Goal: Transaction & Acquisition: Purchase product/service

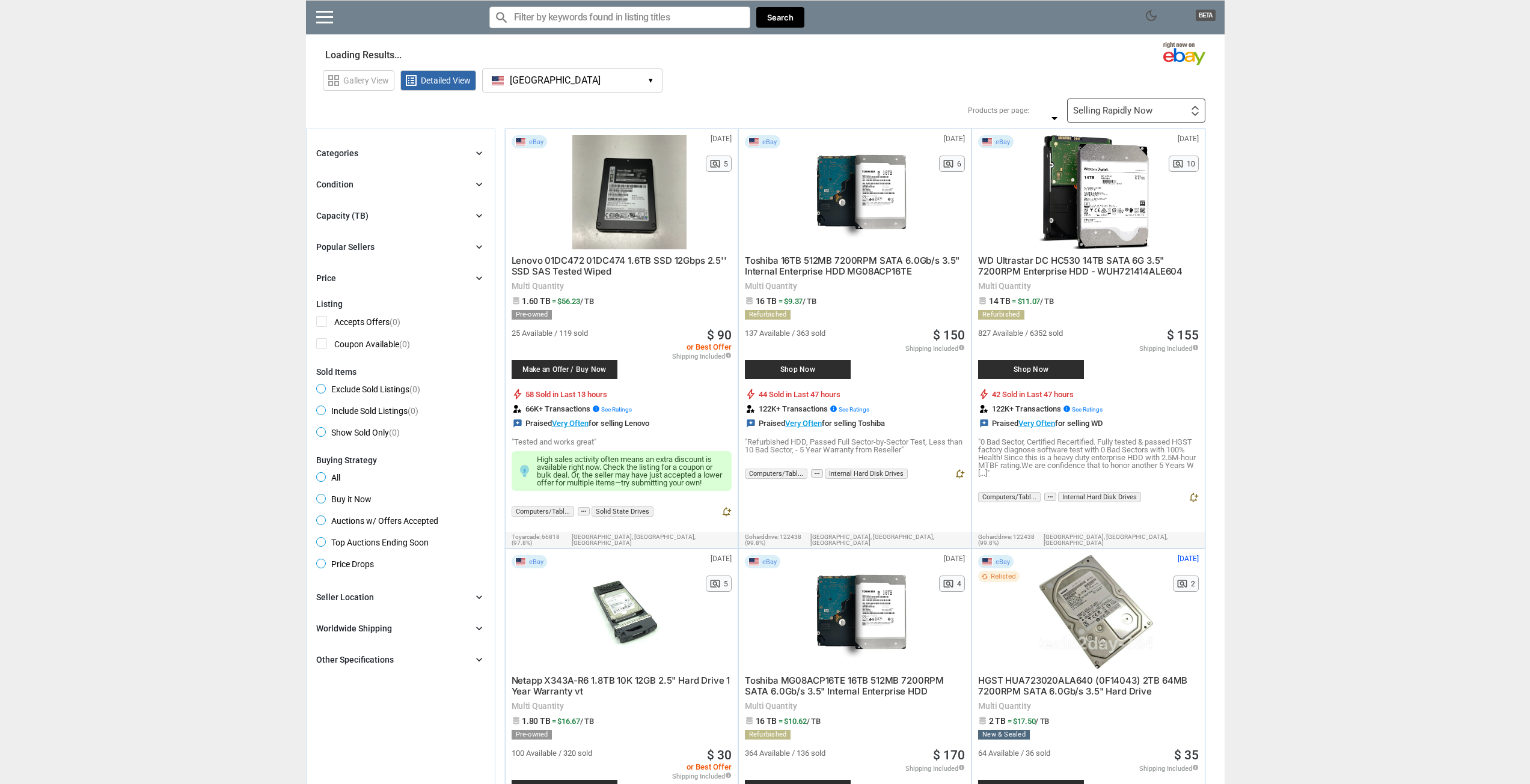
click at [583, 84] on button "[GEOGRAPHIC_DATA] [GEOGRAPHIC_DATA] ▾" at bounding box center [572, 81] width 180 height 24
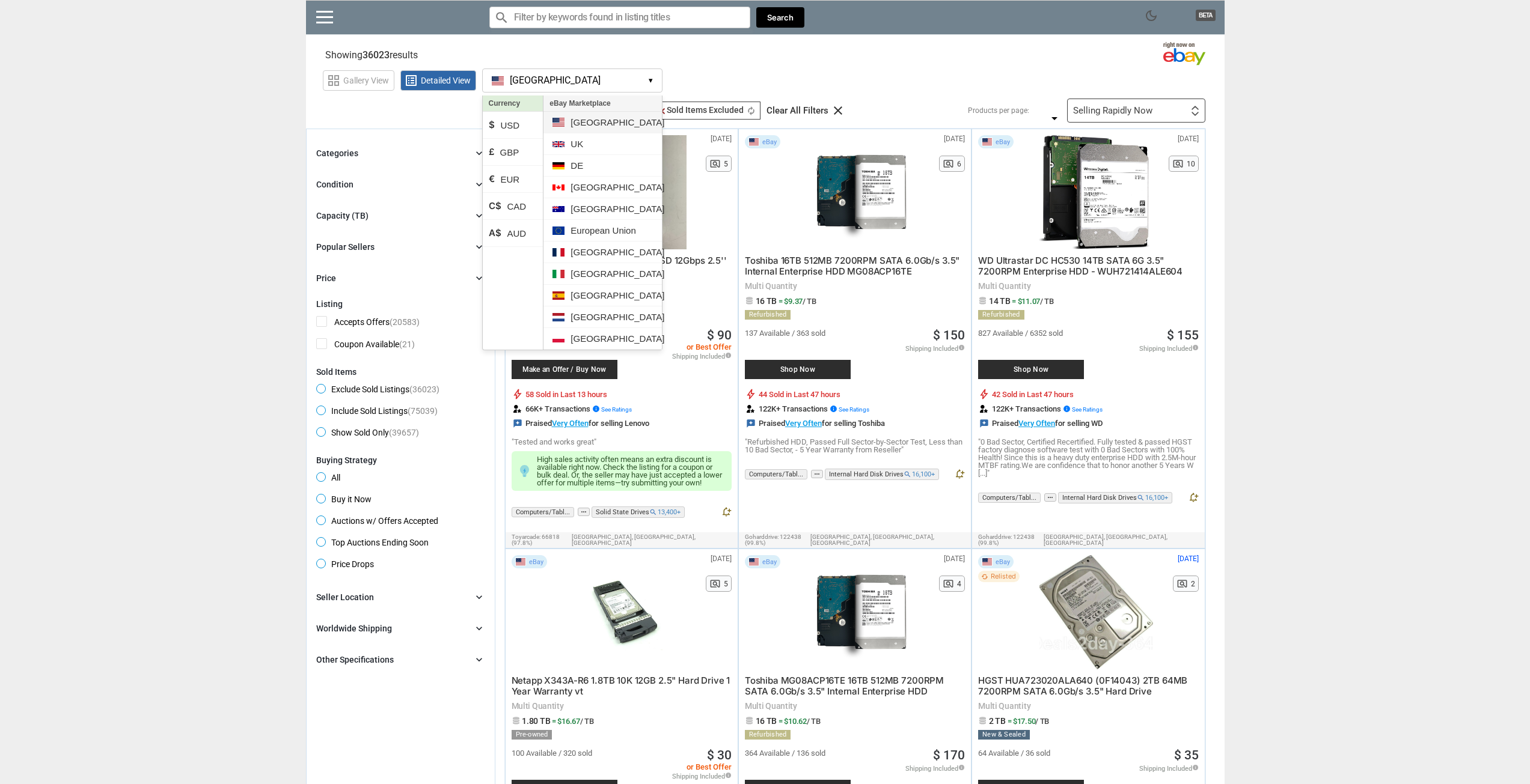
click at [595, 124] on li "[GEOGRAPHIC_DATA]" at bounding box center [602, 122] width 118 height 22
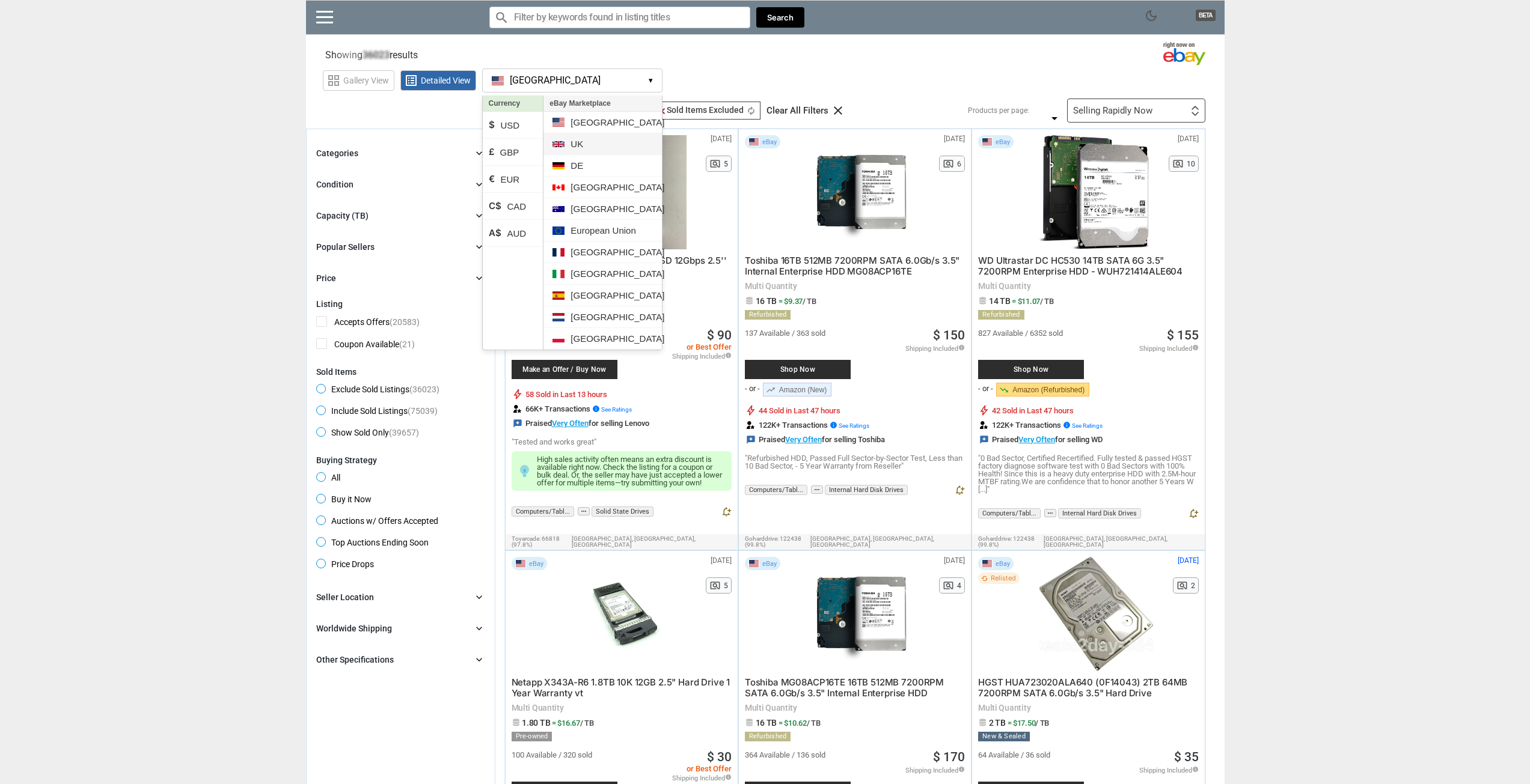
click at [585, 145] on li "UK" at bounding box center [602, 144] width 118 height 22
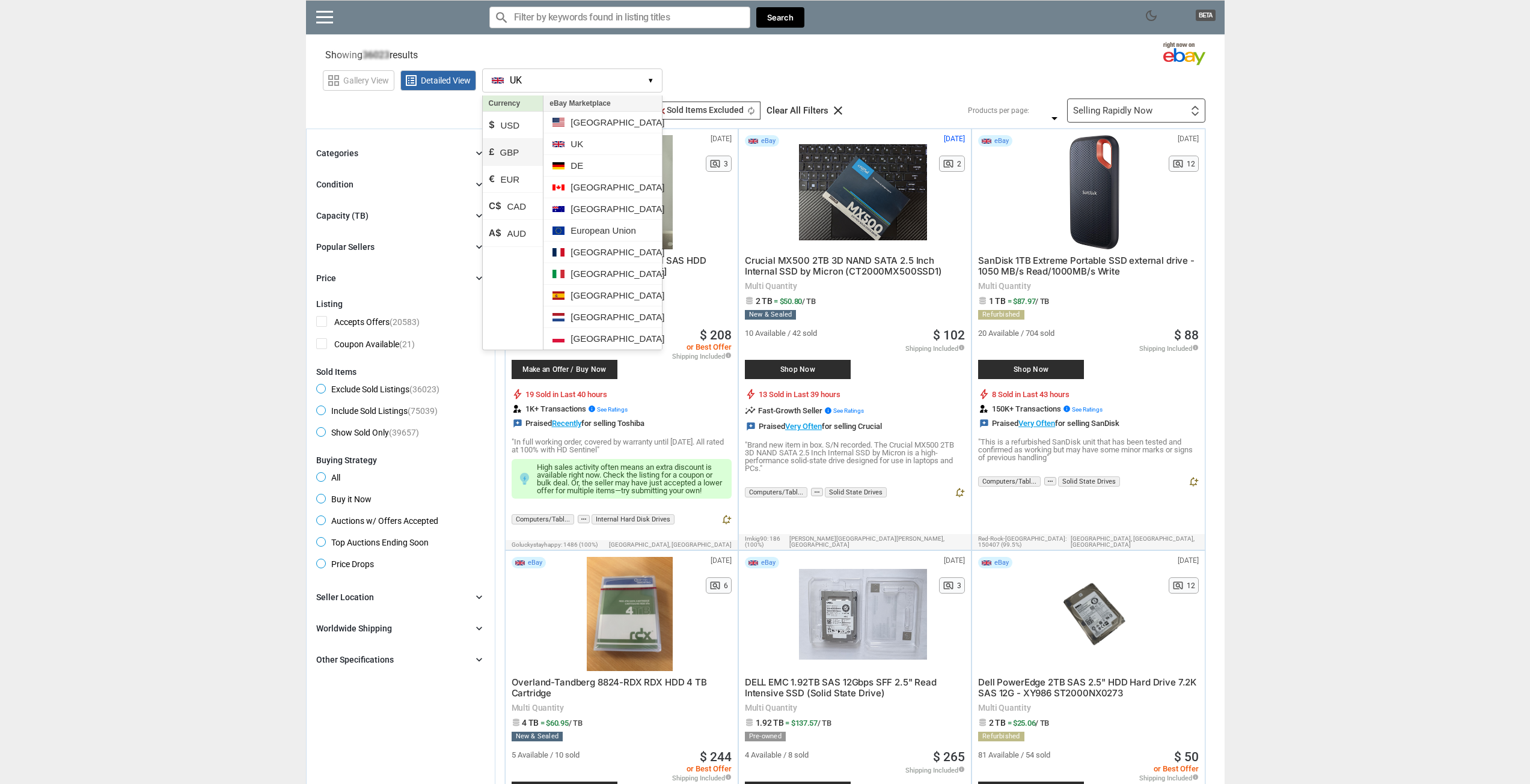
click at [522, 155] on li "£ GBP" at bounding box center [513, 152] width 61 height 27
click at [757, 75] on div "grid_view Gallery View list_alt Detailed View [GEOGRAPHIC_DATA] [GEOGRAPHIC_DAT…" at bounding box center [774, 78] width 902 height 28
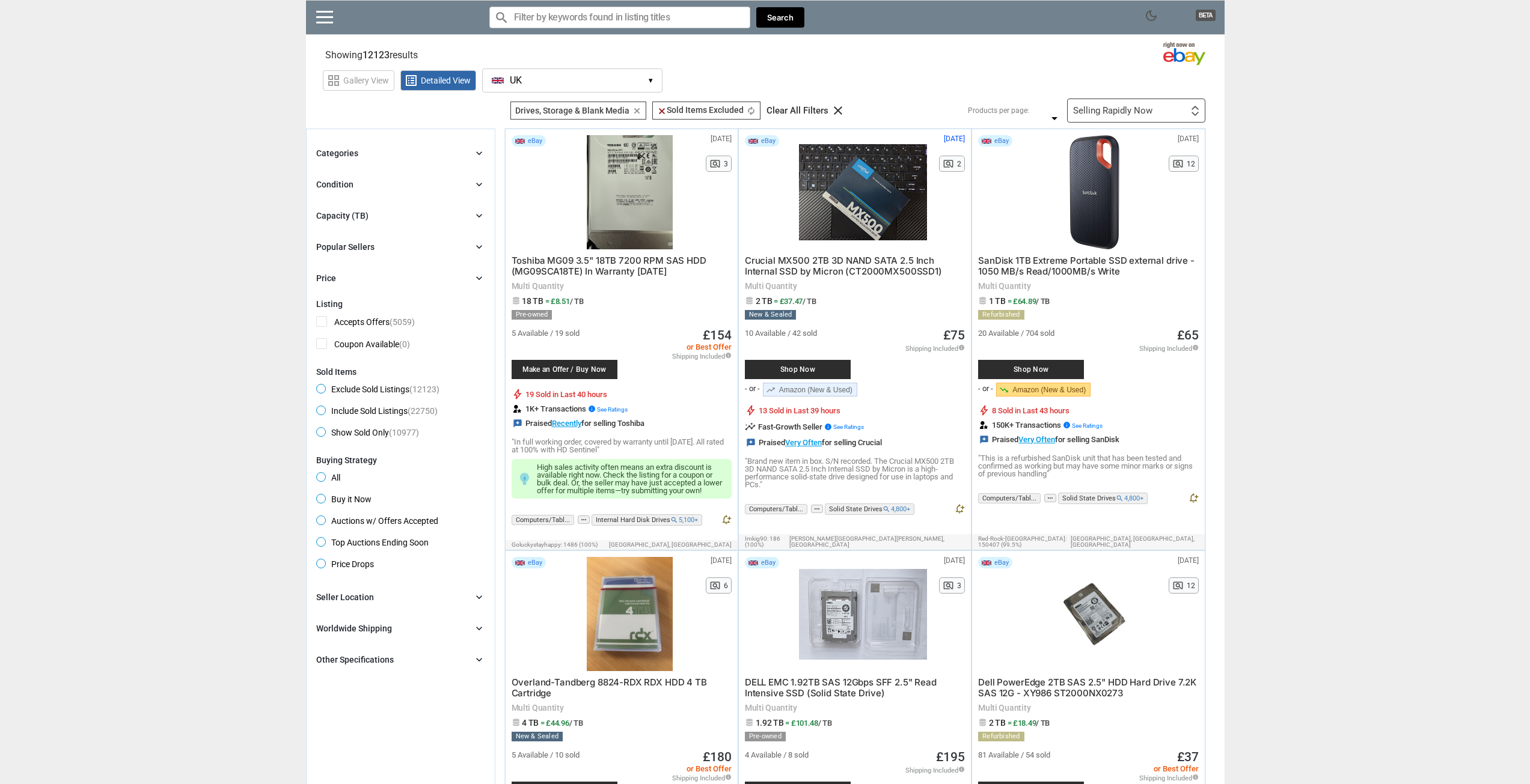
click at [369, 225] on div "Categories chevron_right search close Select All shown | Clear All shown Comput…" at bounding box center [400, 216] width 169 height 139
click at [367, 205] on div "Categories chevron_right search close Select All shown | Clear All shown Comput…" at bounding box center [400, 216] width 169 height 139
click at [367, 212] on div "Capacity (TB) chevron_right" at bounding box center [400, 216] width 169 height 14
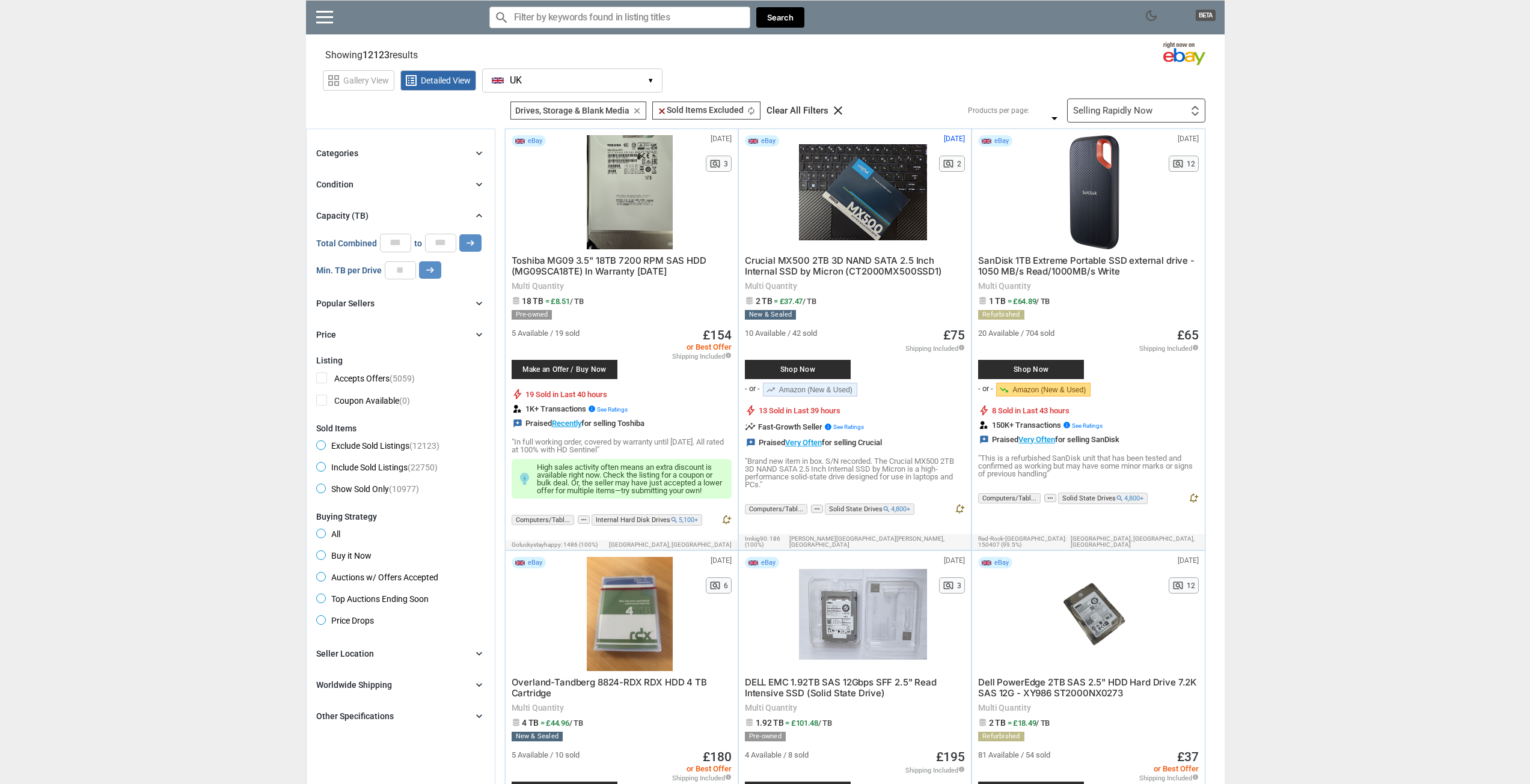
click at [597, 403] on div "bolt 19 Sold in Last 40 hours 1K+ Transactions info See Ratings reviews Praised…" at bounding box center [621, 408] width 220 height 40
click at [598, 406] on span "See Ratings" at bounding box center [612, 409] width 31 height 7
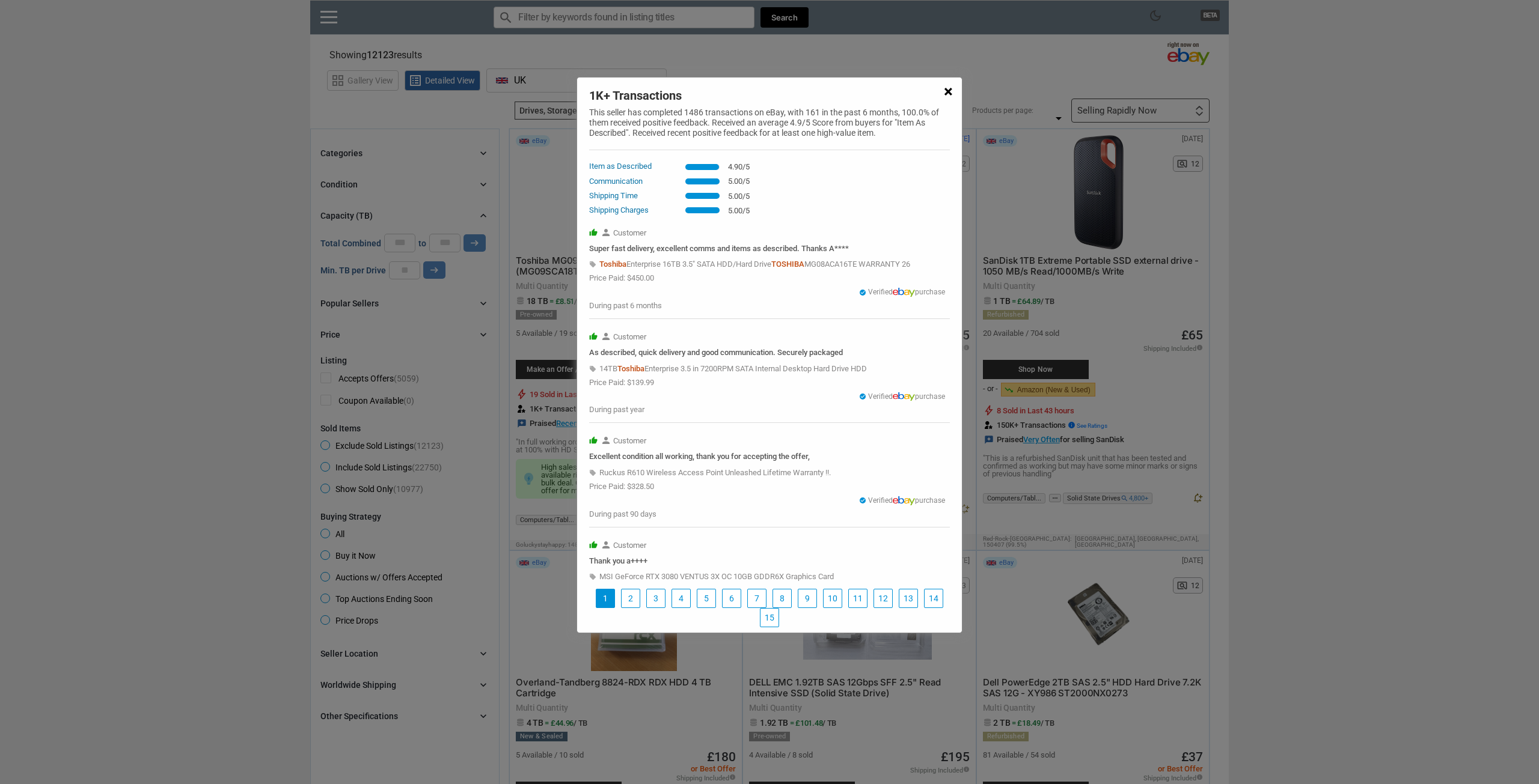
click at [943, 96] on span "×" at bounding box center [948, 92] width 9 height 17
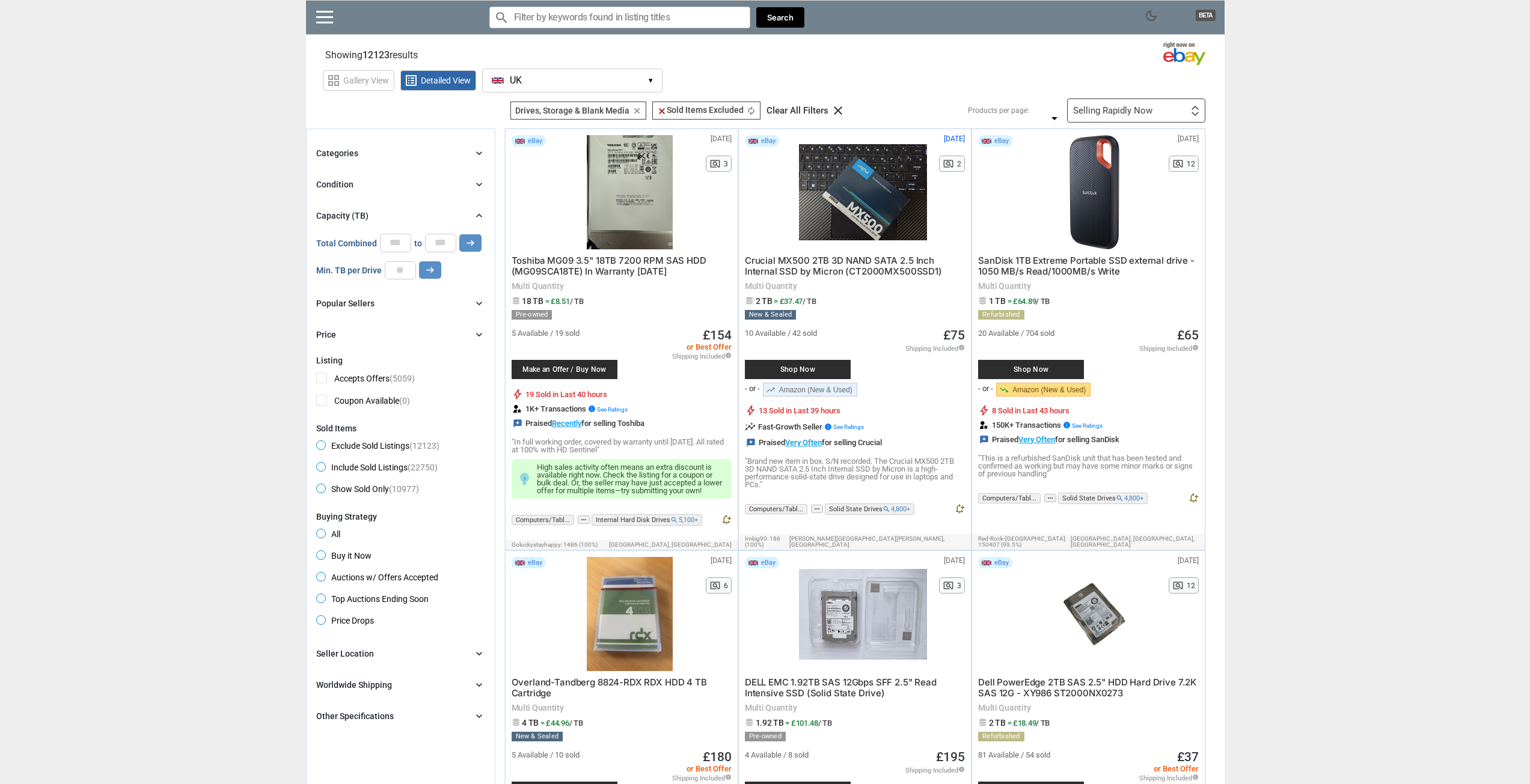
click at [1139, 106] on div "Selling Rapidly Now" at bounding box center [1112, 111] width 79 height 9
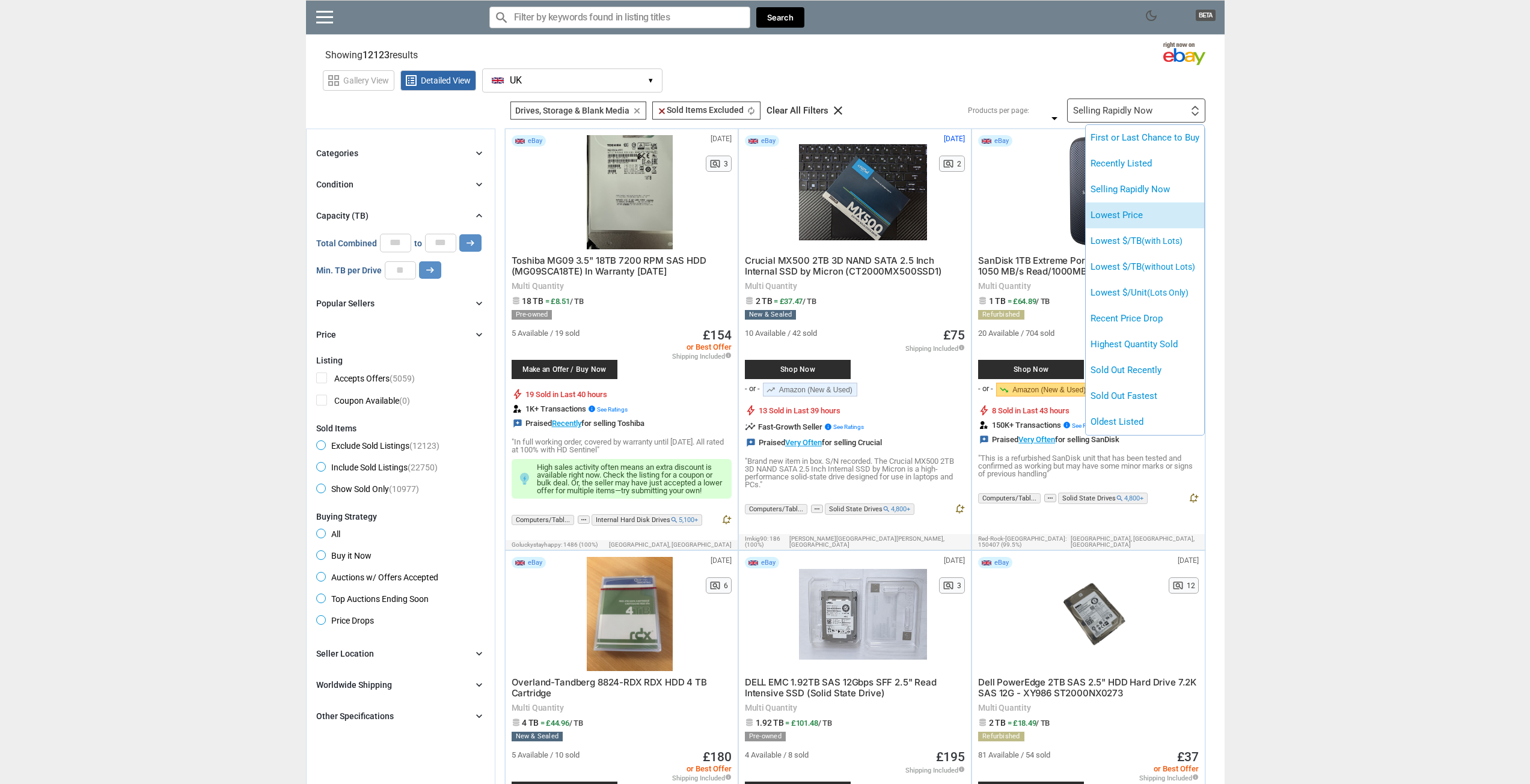
click at [1111, 209] on li "Lowest Price" at bounding box center [1145, 216] width 118 height 26
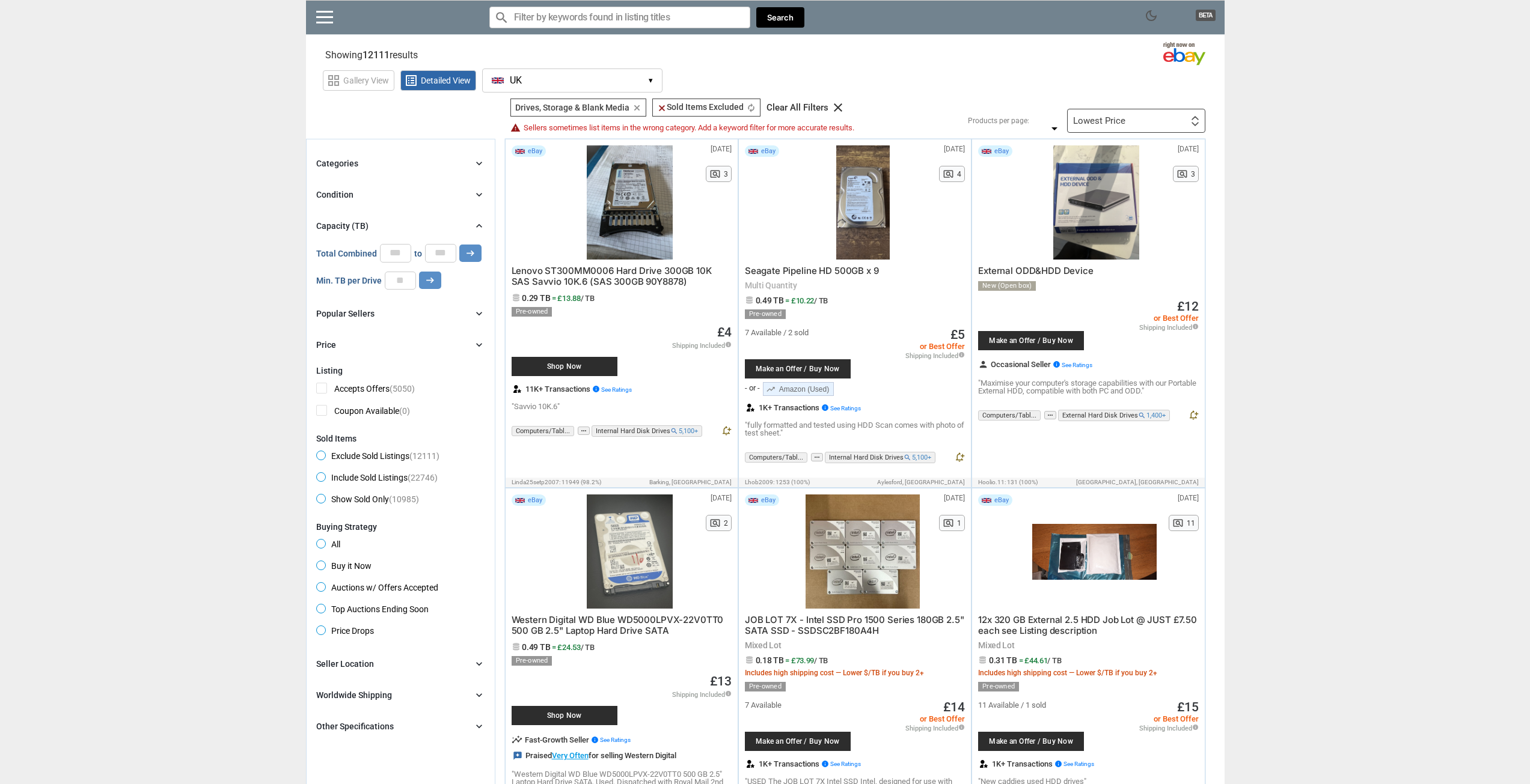
click at [1148, 114] on div "Lowest Price First or Last Chance to Buy Recently Listed Selling Rapidly Now Lo…" at bounding box center [1136, 121] width 138 height 24
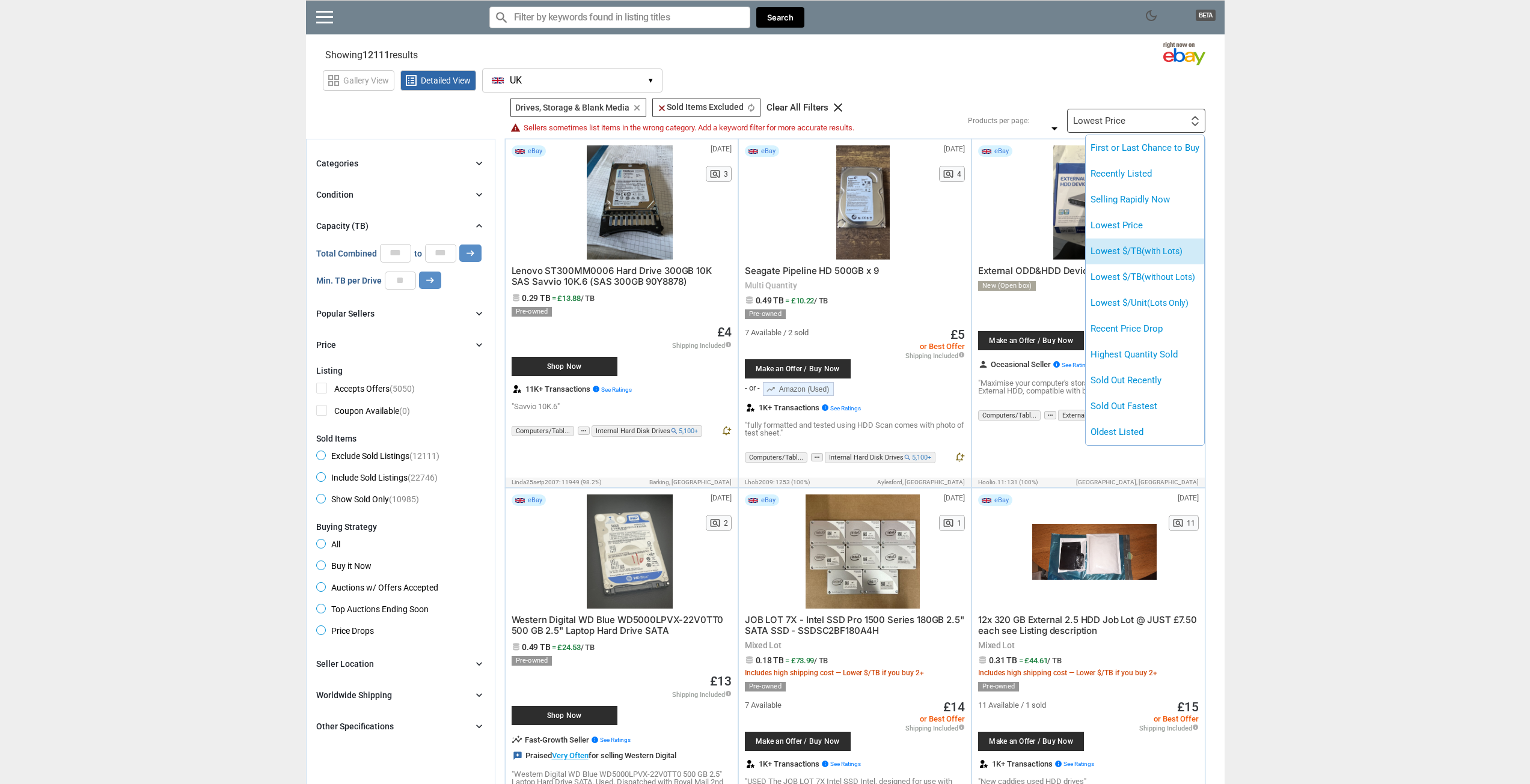
click at [1163, 253] on span "(with Lots)" at bounding box center [1162, 251] width 41 height 10
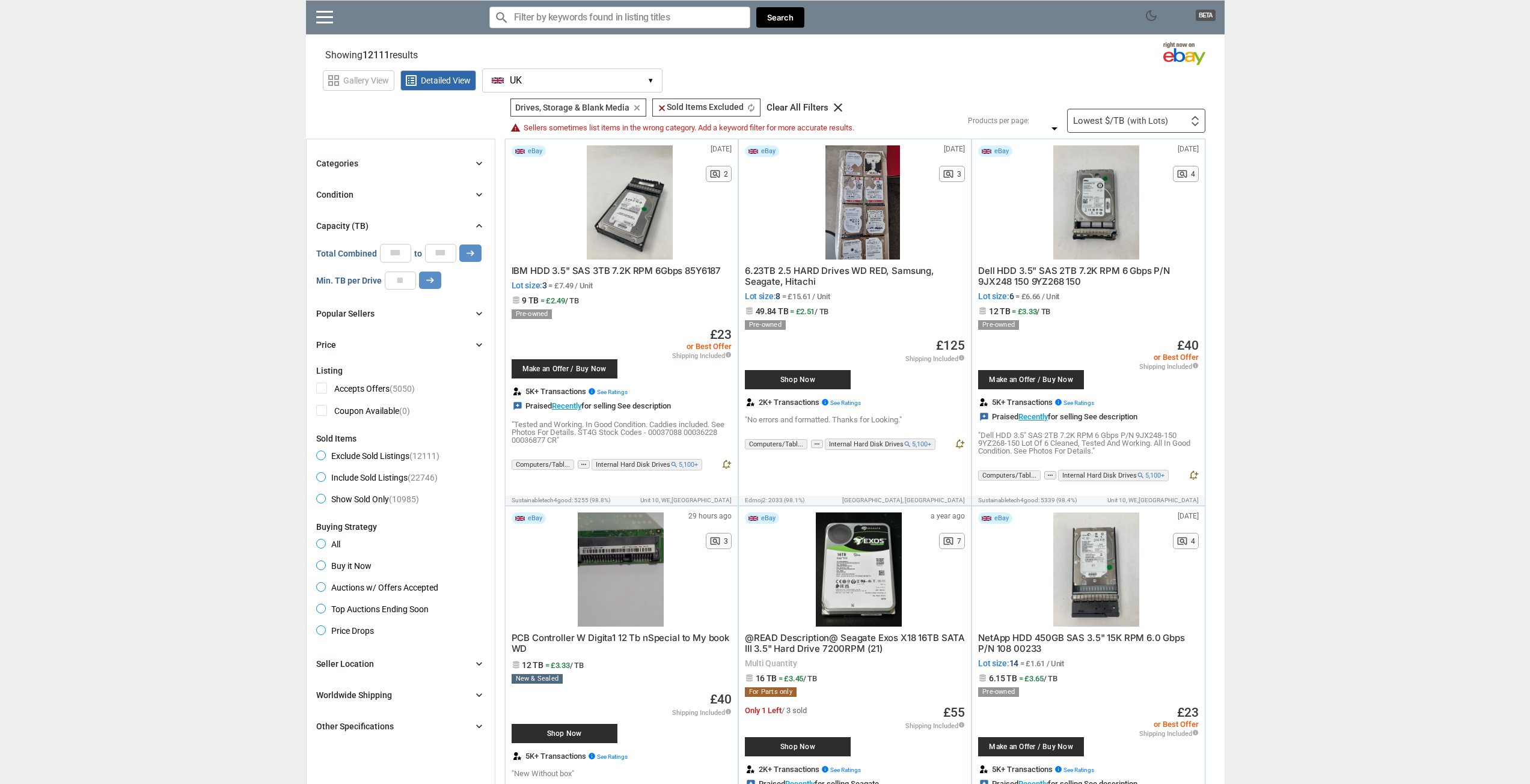
click at [1130, 115] on div "Lowest $/TB (with Lots) First or Last Chance to Buy Recently Listed Selling Rap…" at bounding box center [1136, 121] width 138 height 24
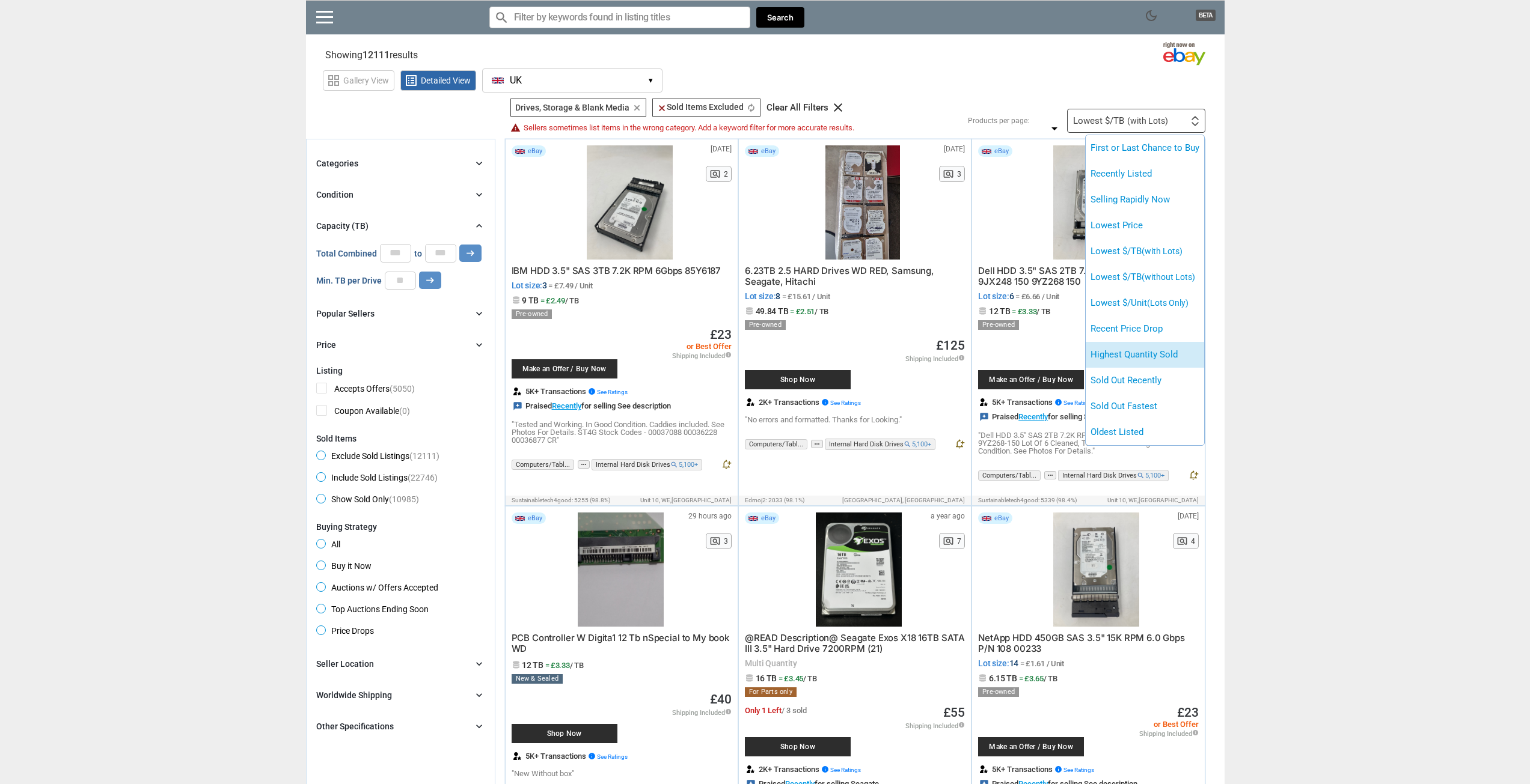
click at [1122, 343] on li "Highest Quantity Sold" at bounding box center [1145, 355] width 118 height 26
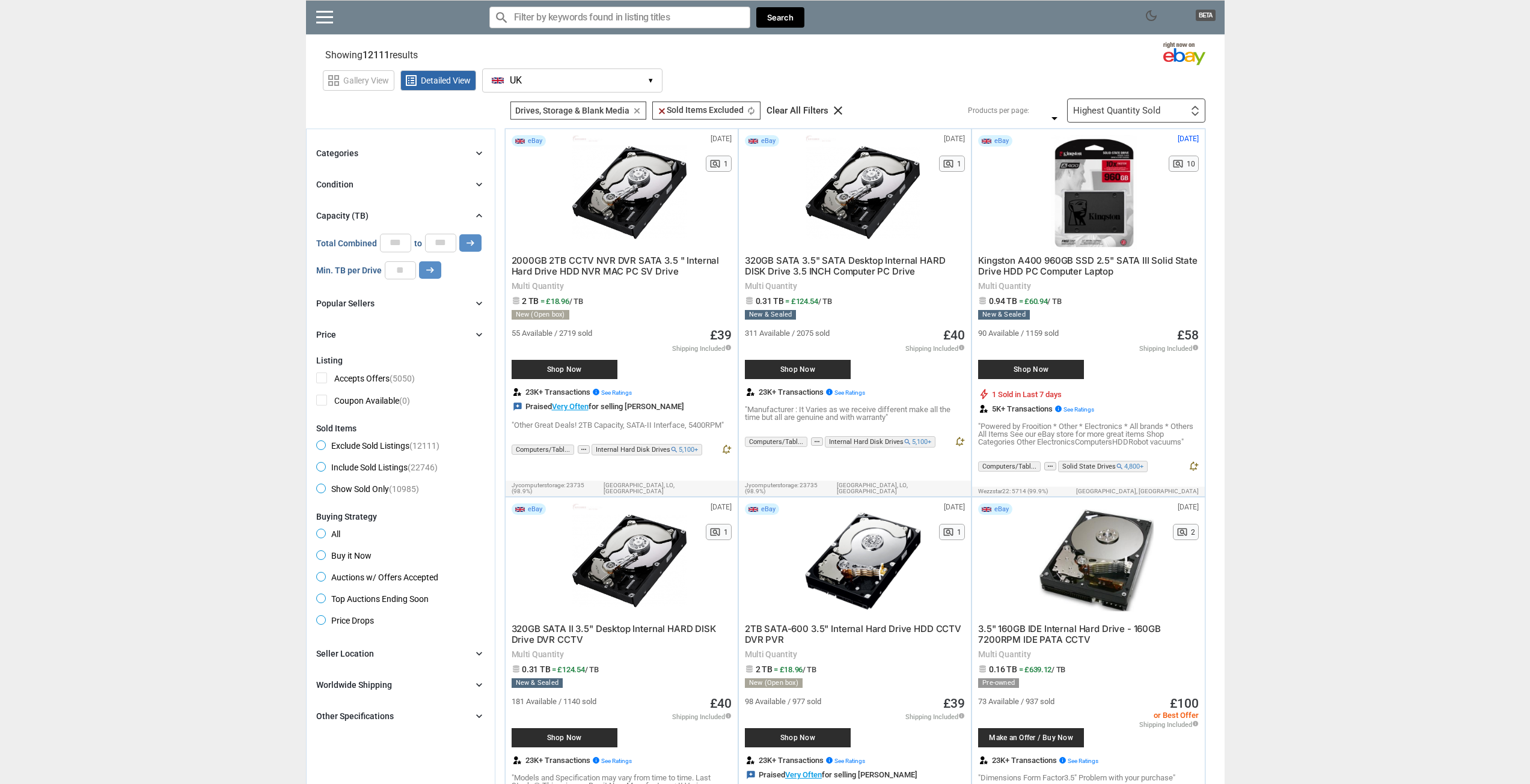
click at [1136, 103] on div "Highest Quantity Sold First or Last Chance to Buy Recently Listed Selling Rapid…" at bounding box center [1136, 111] width 138 height 24
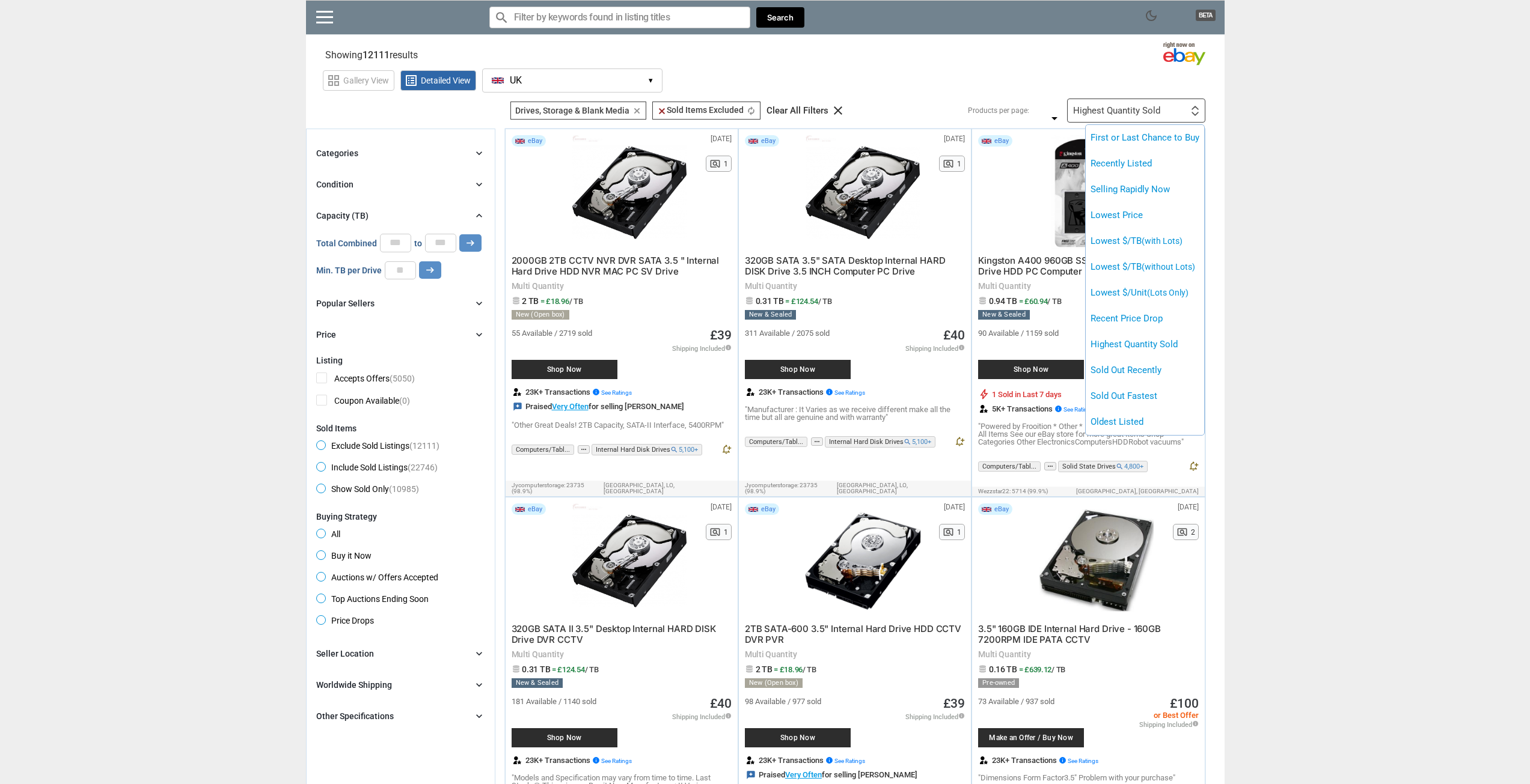
click at [866, 255] on div at bounding box center [765, 392] width 1530 height 784
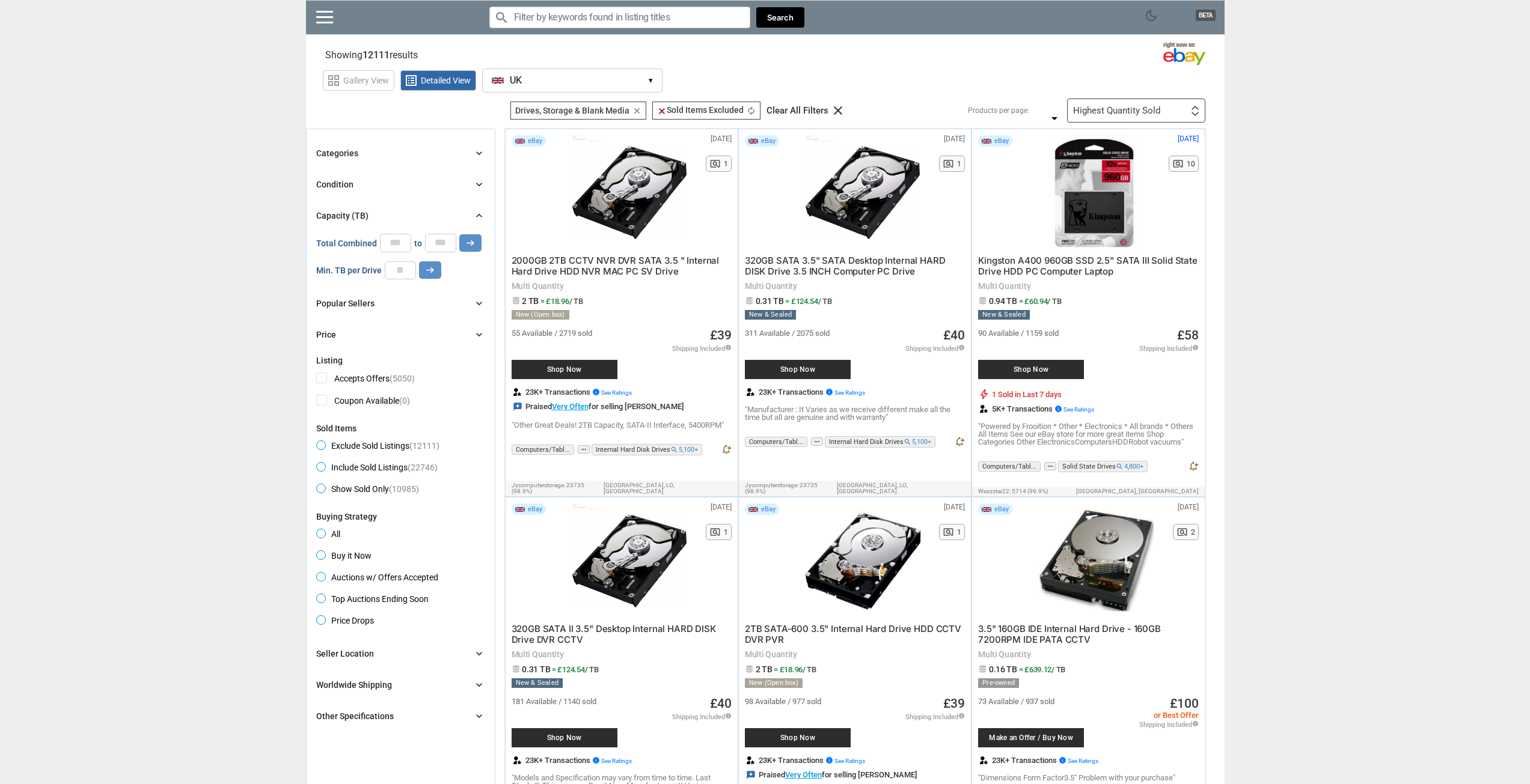
click at [852, 272] on span "320GB SATA 3.5" SATA Desktop Internal HARD DISK Drive 3.5 INCH Computer PC Drive" at bounding box center [845, 265] width 201 height 22
click at [1149, 117] on div "Highest Quantity Sold First or Last Chance to Buy Recently Listed Selling Rapid…" at bounding box center [1136, 111] width 138 height 24
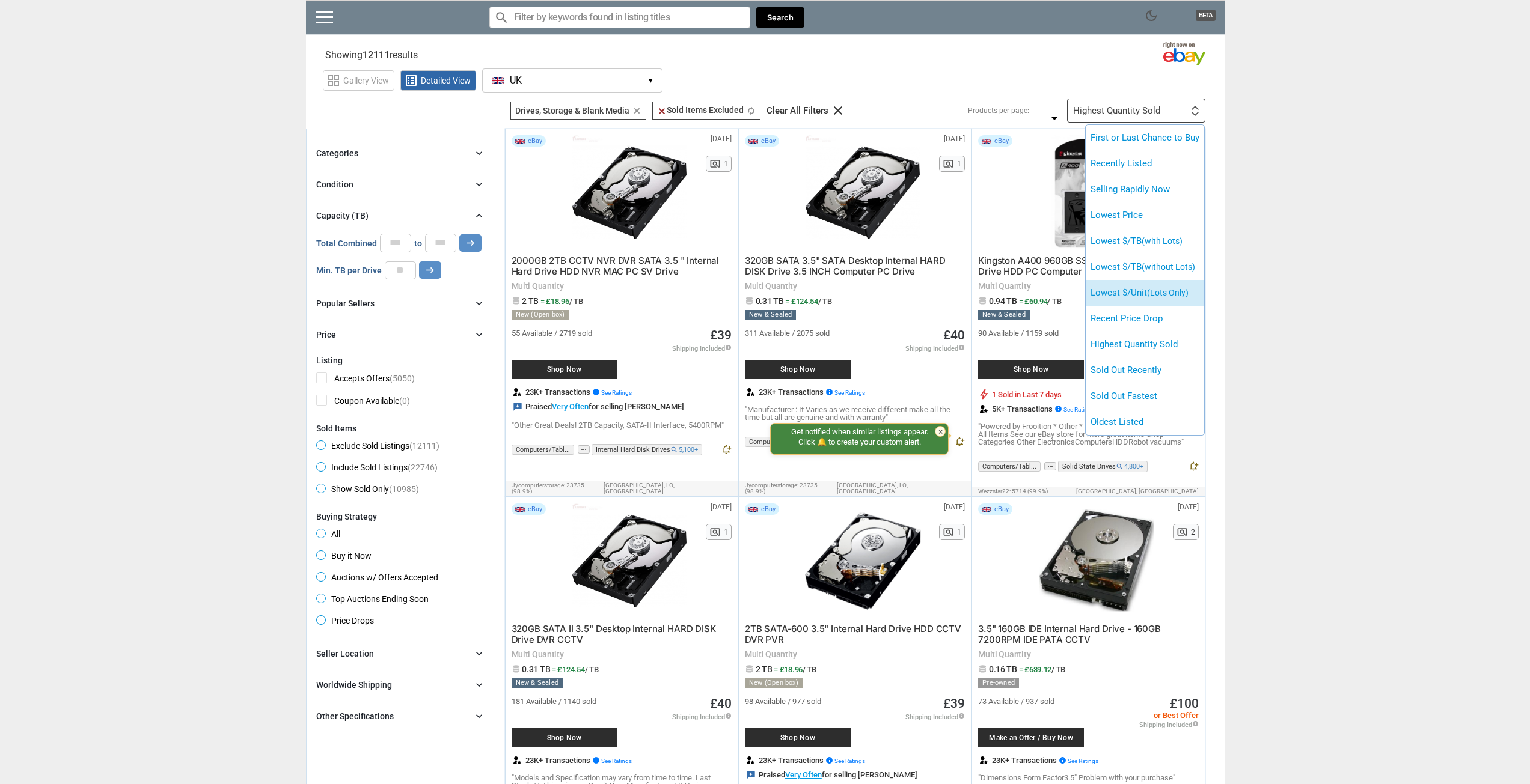
click at [1174, 296] on span "(Lots Only)" at bounding box center [1167, 292] width 41 height 10
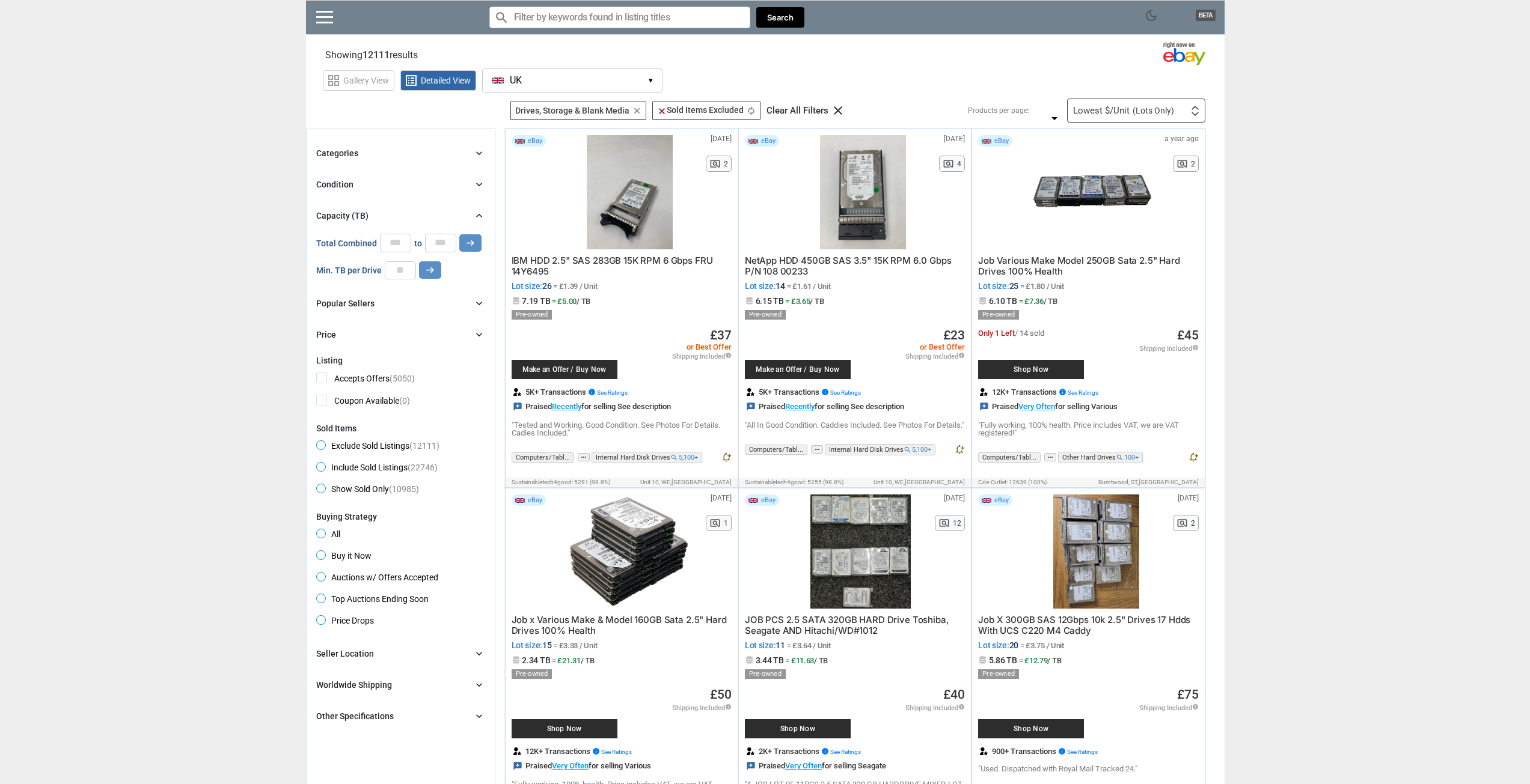
click at [1171, 108] on span "(Lots Only)" at bounding box center [1153, 110] width 41 height 8
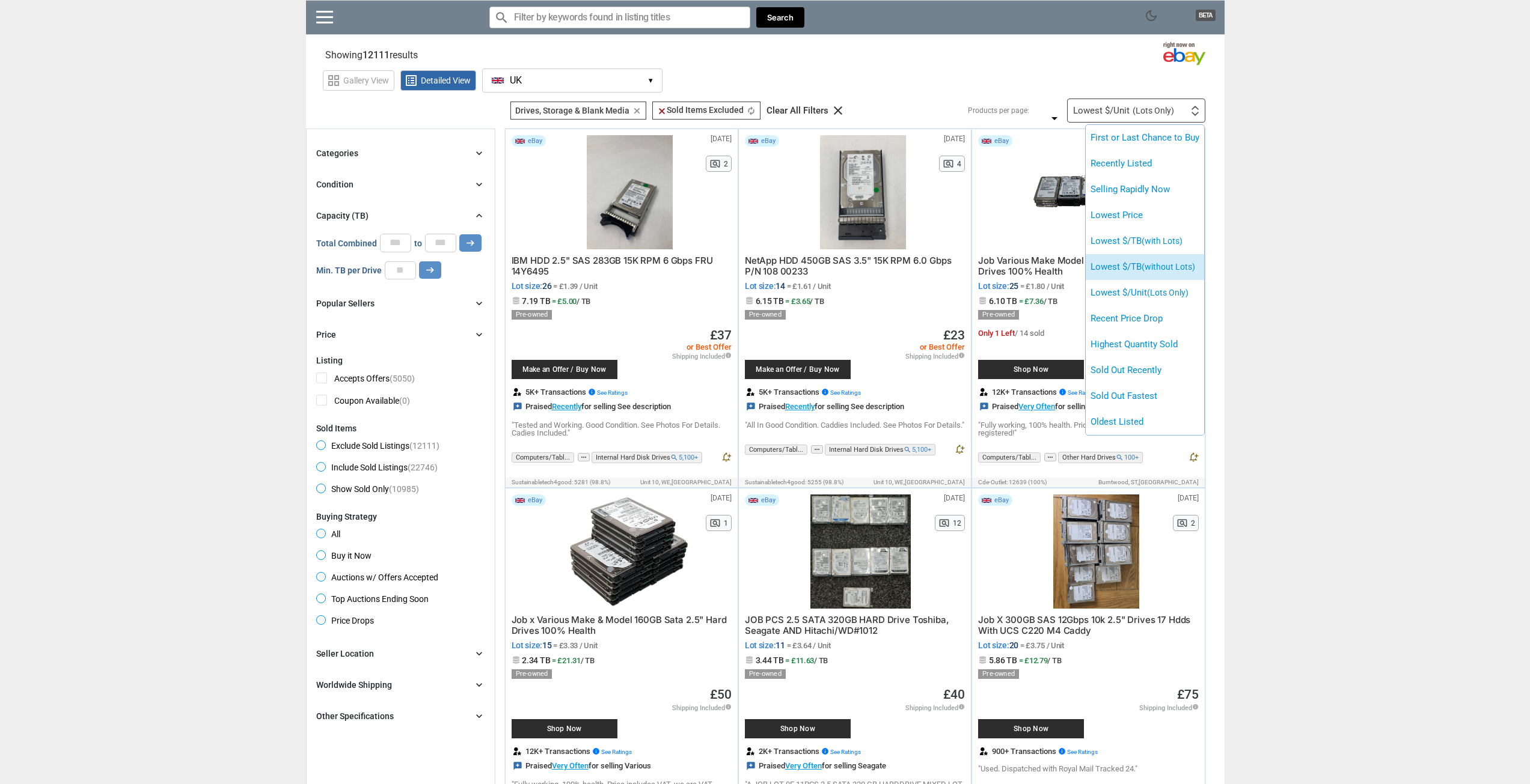
click at [1172, 262] on li "Lowest $/TB (without Lots)" at bounding box center [1145, 267] width 118 height 26
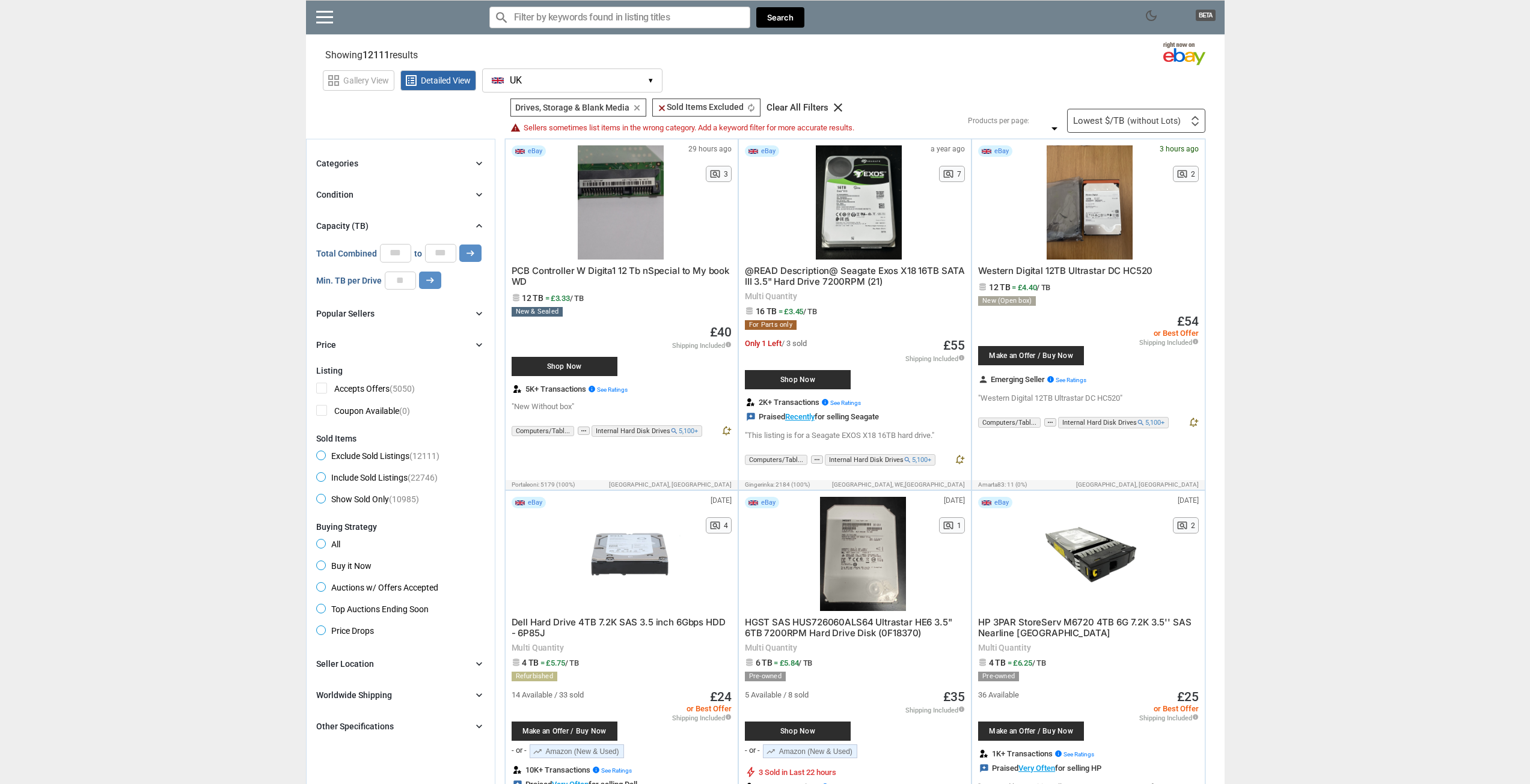
click at [1056, 269] on span "Western Digital 12TB Ultrastar DC HC520" at bounding box center [1065, 271] width 174 height 11
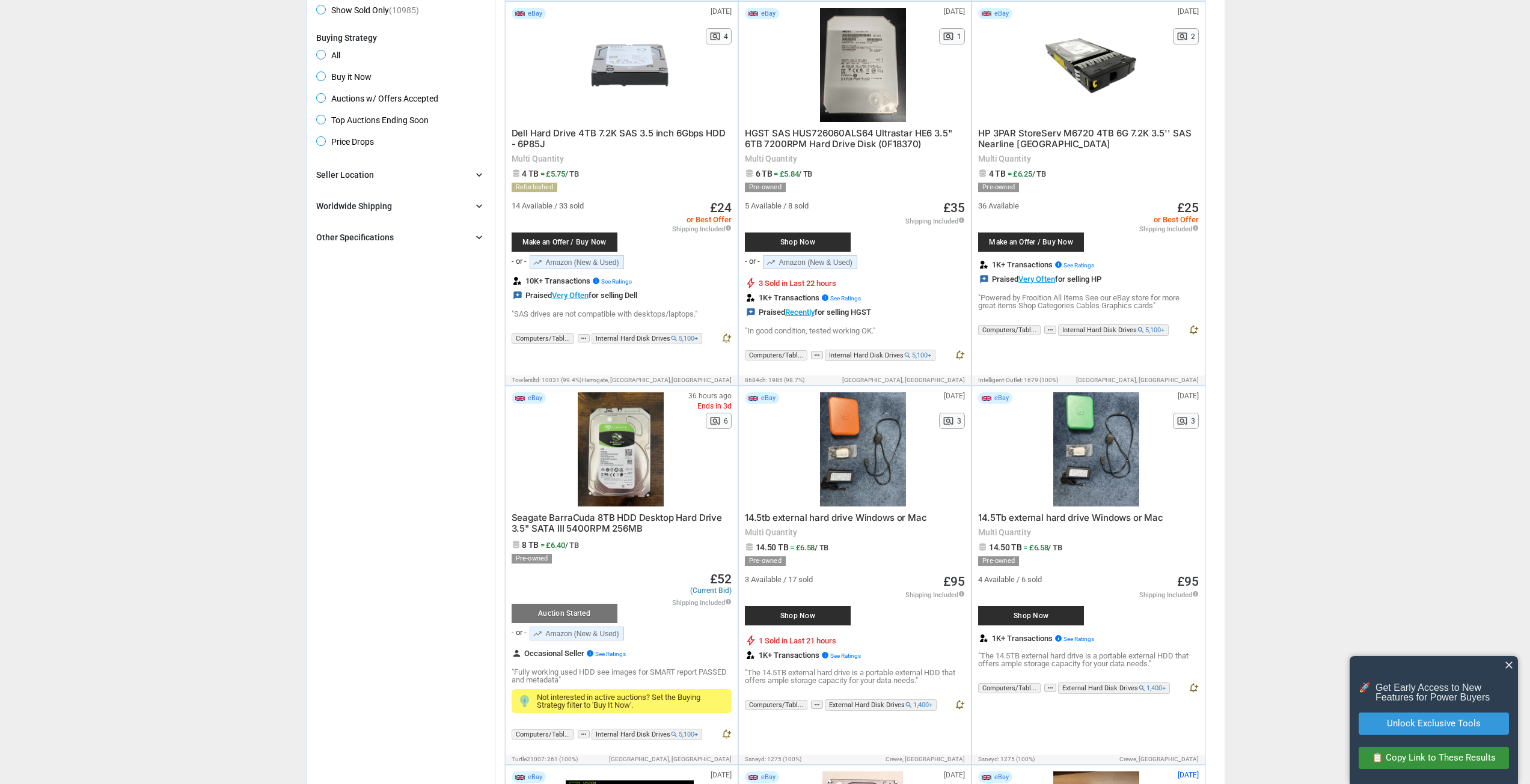
scroll to position [421, 0]
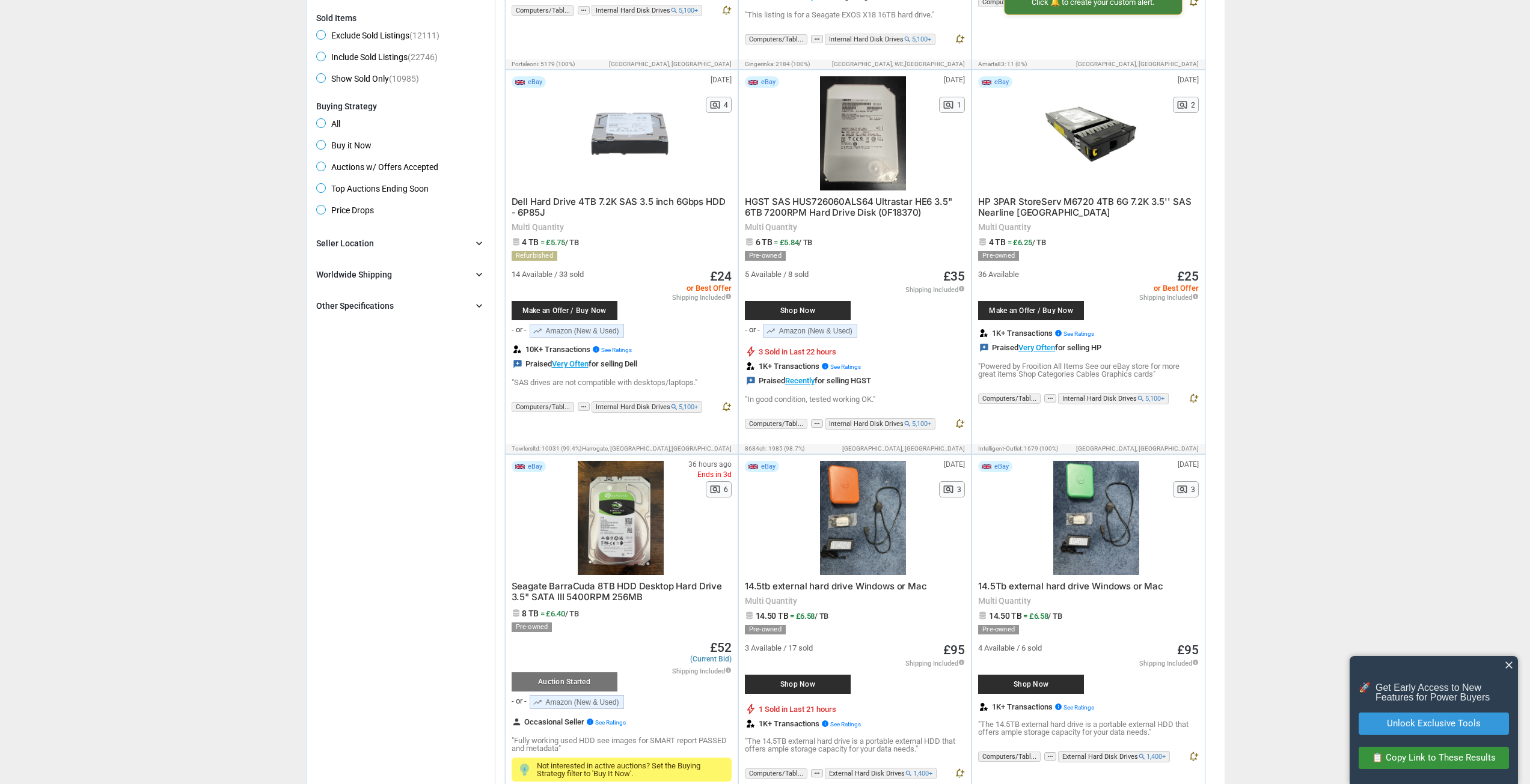
click at [1513, 666] on span "close" at bounding box center [1509, 665] width 12 height 12
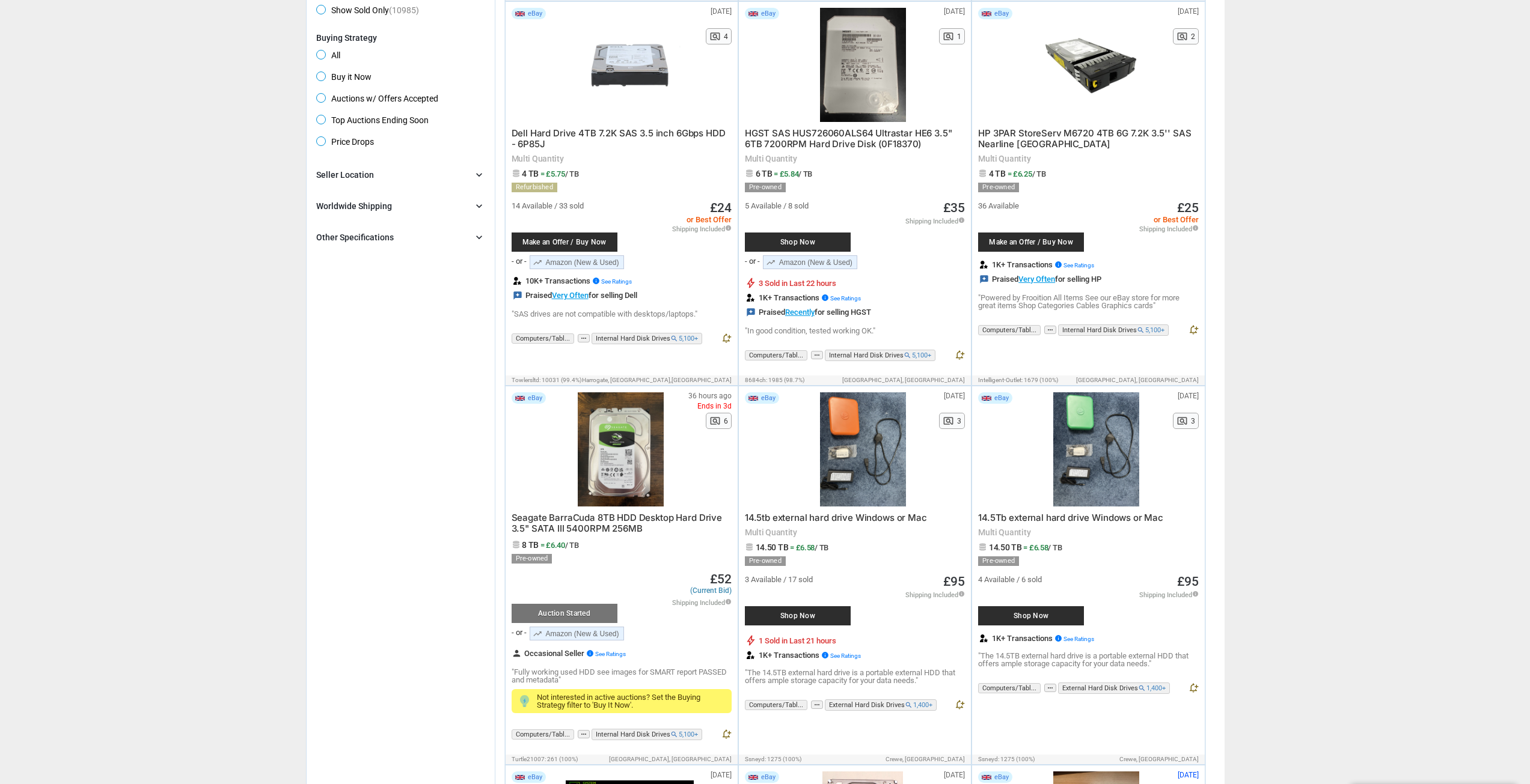
scroll to position [841, 0]
